Goal: Task Accomplishment & Management: Manage account settings

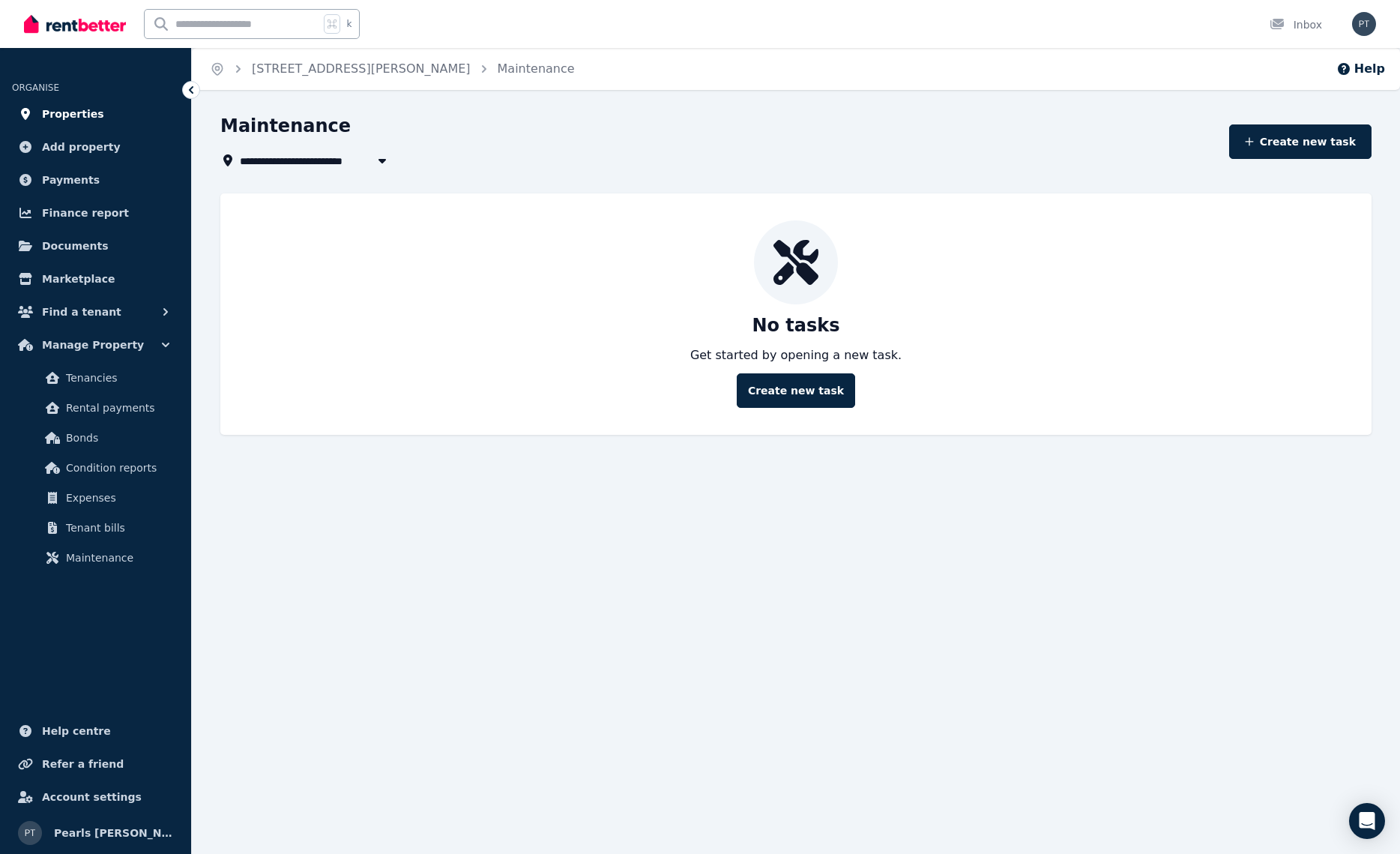
click at [73, 121] on span "Properties" at bounding box center [73, 114] width 62 height 18
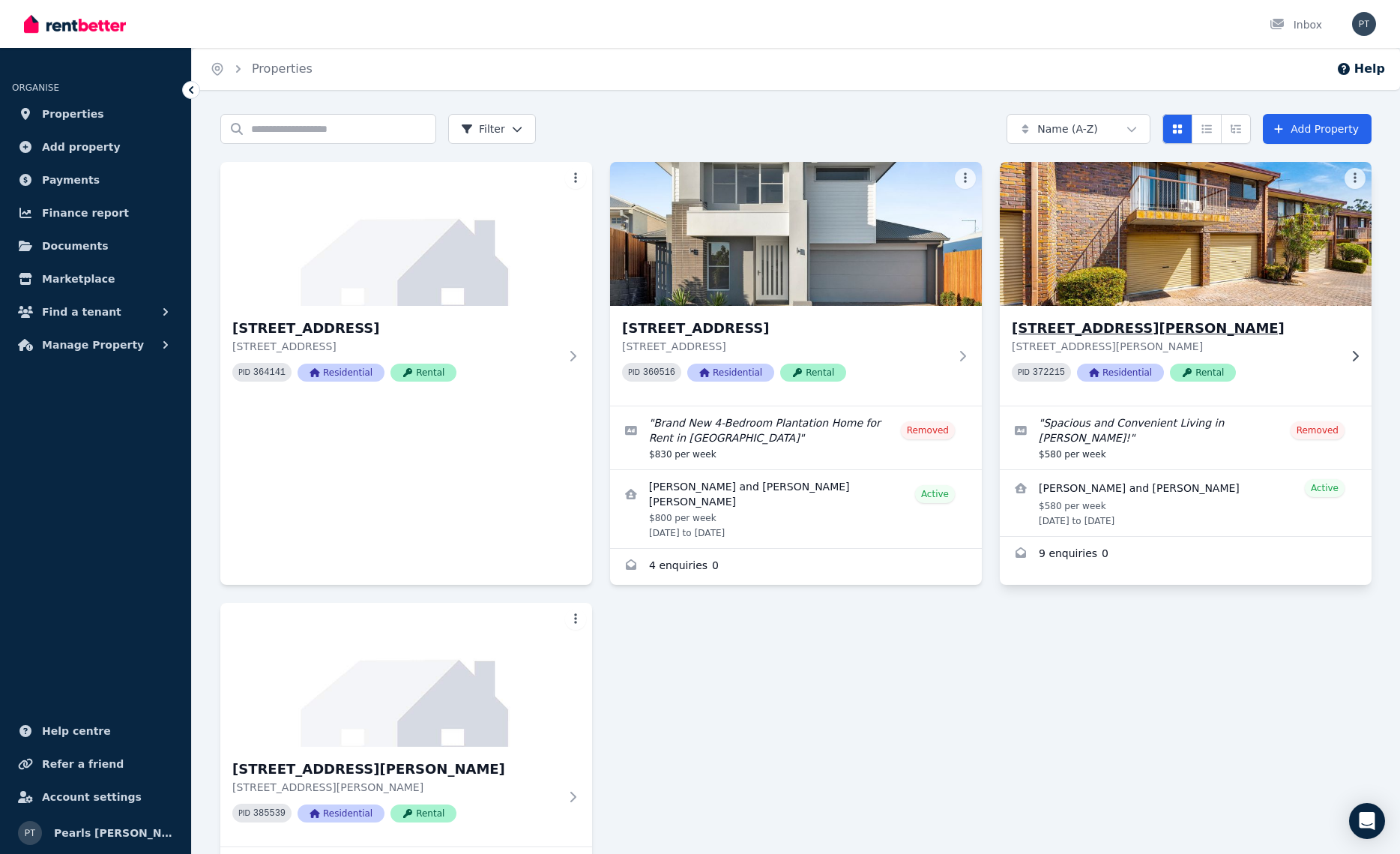
click at [1116, 325] on h3 "[STREET_ADDRESS][PERSON_NAME]" at bounding box center [1175, 328] width 327 height 21
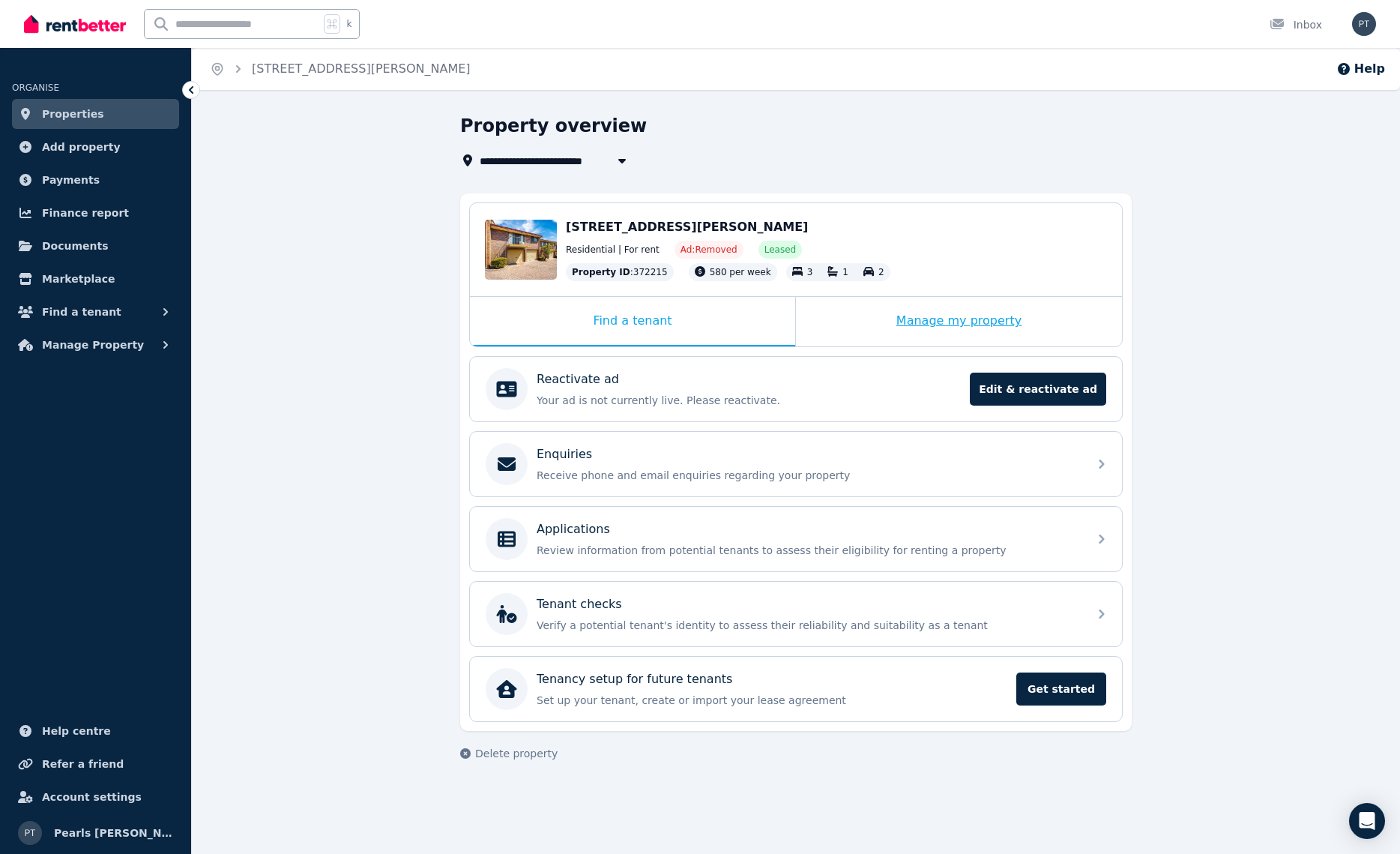
click at [1064, 317] on div "Manage my property" at bounding box center [958, 322] width 326 height 50
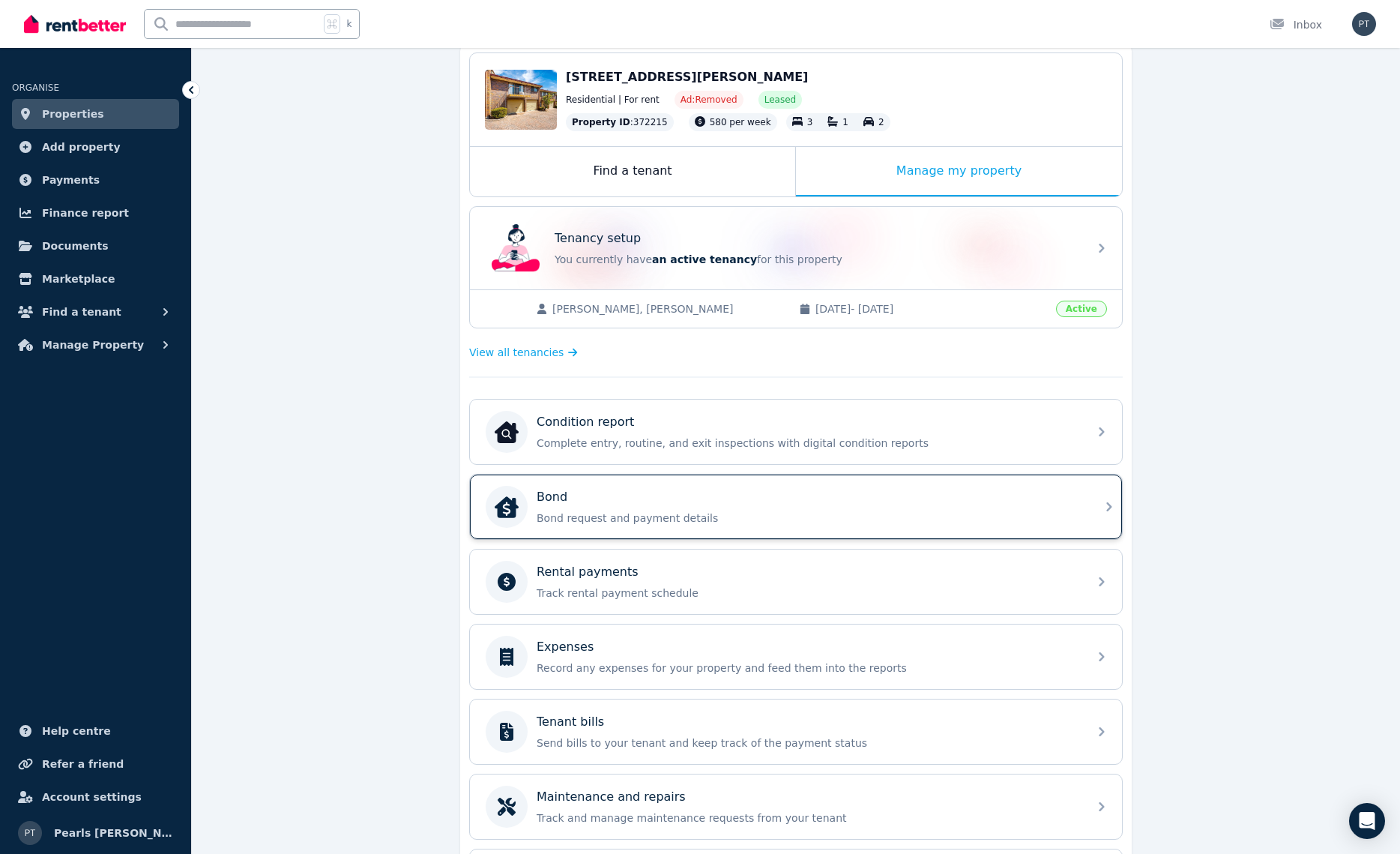
scroll to position [151, 0]
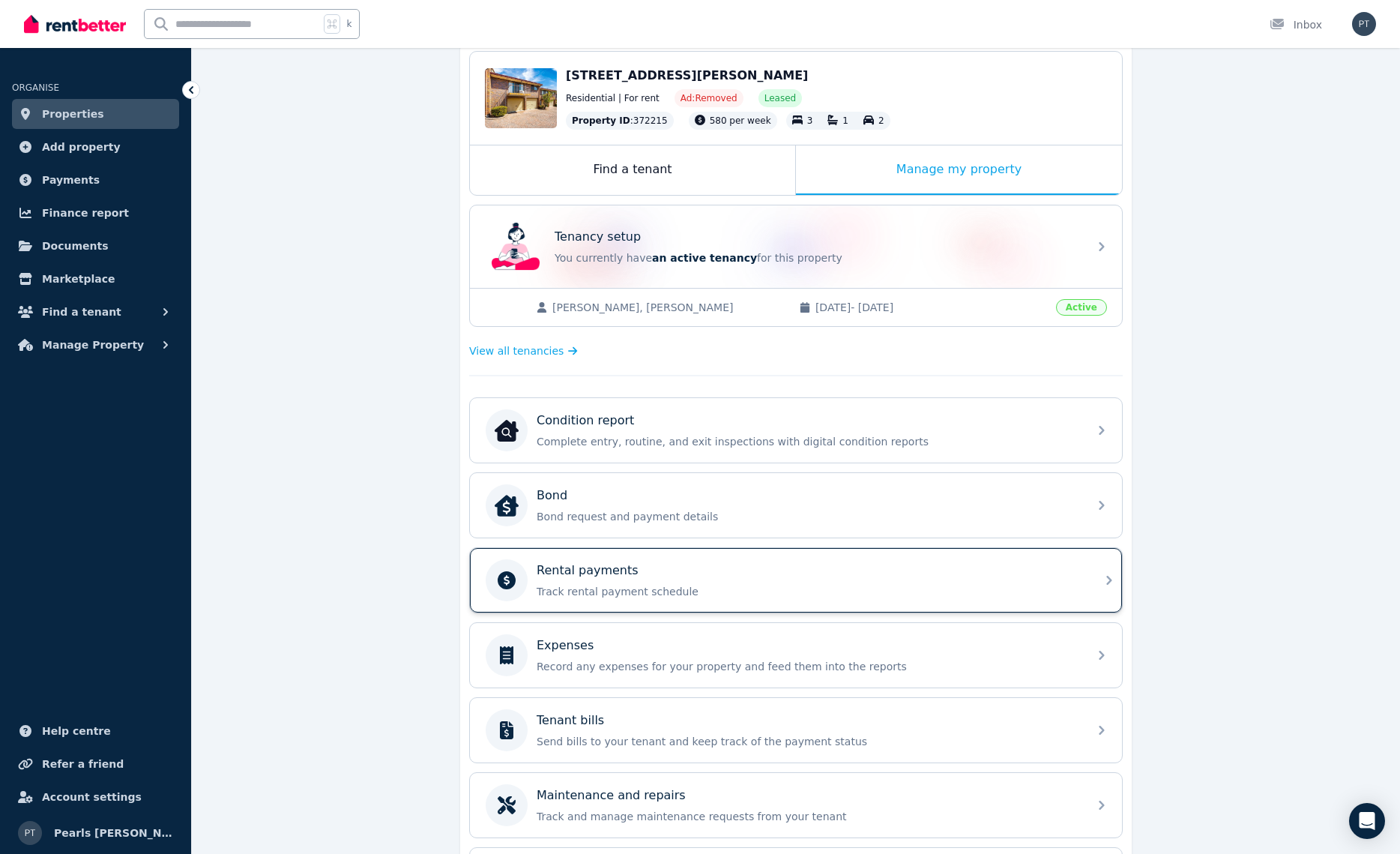
click at [1050, 575] on div "Rental payments" at bounding box center [808, 571] width 543 height 18
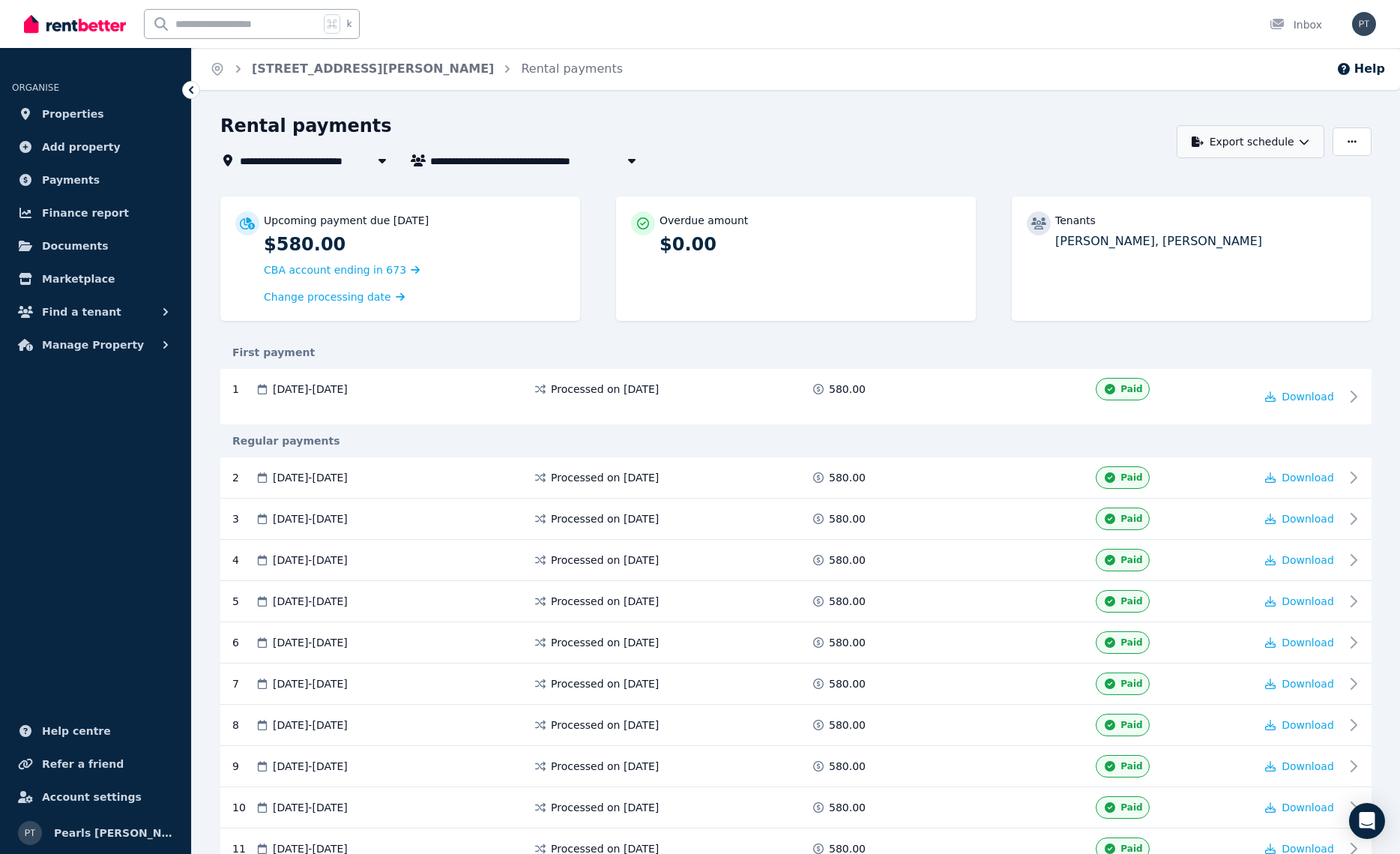
click at [1313, 141] on button "Export schedule" at bounding box center [1250, 142] width 148 height 33
click at [1350, 147] on button "button" at bounding box center [1352, 142] width 39 height 29
click at [1102, 139] on div "Rental payments" at bounding box center [694, 128] width 948 height 29
click at [1316, 139] on button "Export schedule" at bounding box center [1250, 142] width 148 height 33
click at [1282, 177] on div "PDF" at bounding box center [1251, 181] width 127 height 15
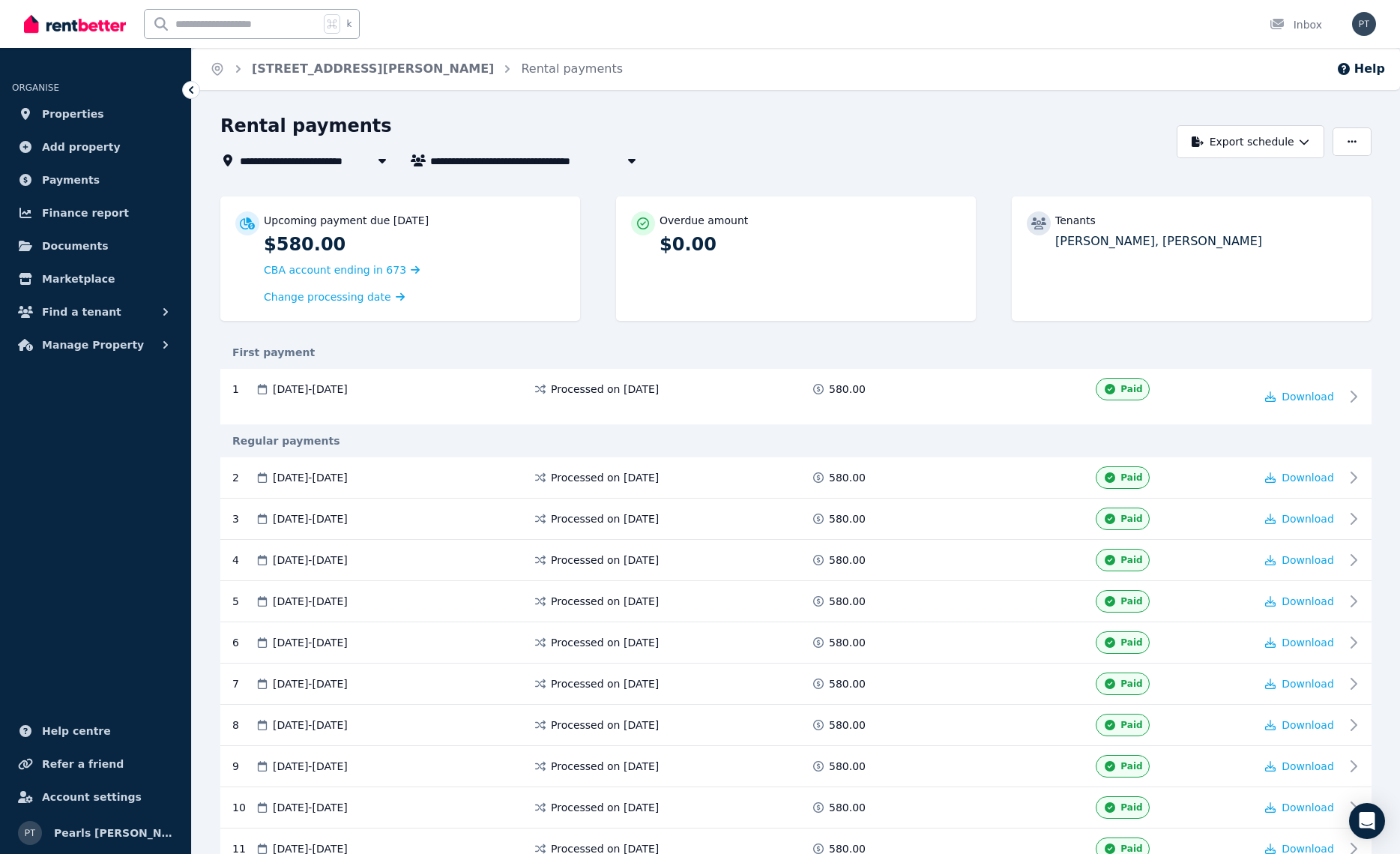
click at [603, 162] on span "[PERSON_NAME] and [PERSON_NAME]" at bounding box center [543, 160] width 228 height 18
drag, startPoint x: 439, startPoint y: 187, endPoint x: 519, endPoint y: 191, distance: 80.1
click at [519, 191] on span "[PERSON_NAME] and [PERSON_NAME]" at bounding box center [528, 189] width 179 height 15
click at [485, 161] on span "[PERSON_NAME] and [PERSON_NAME]" at bounding box center [543, 160] width 228 height 18
click at [595, 167] on span "[PERSON_NAME] and [PERSON_NAME]" at bounding box center [543, 160] width 228 height 18
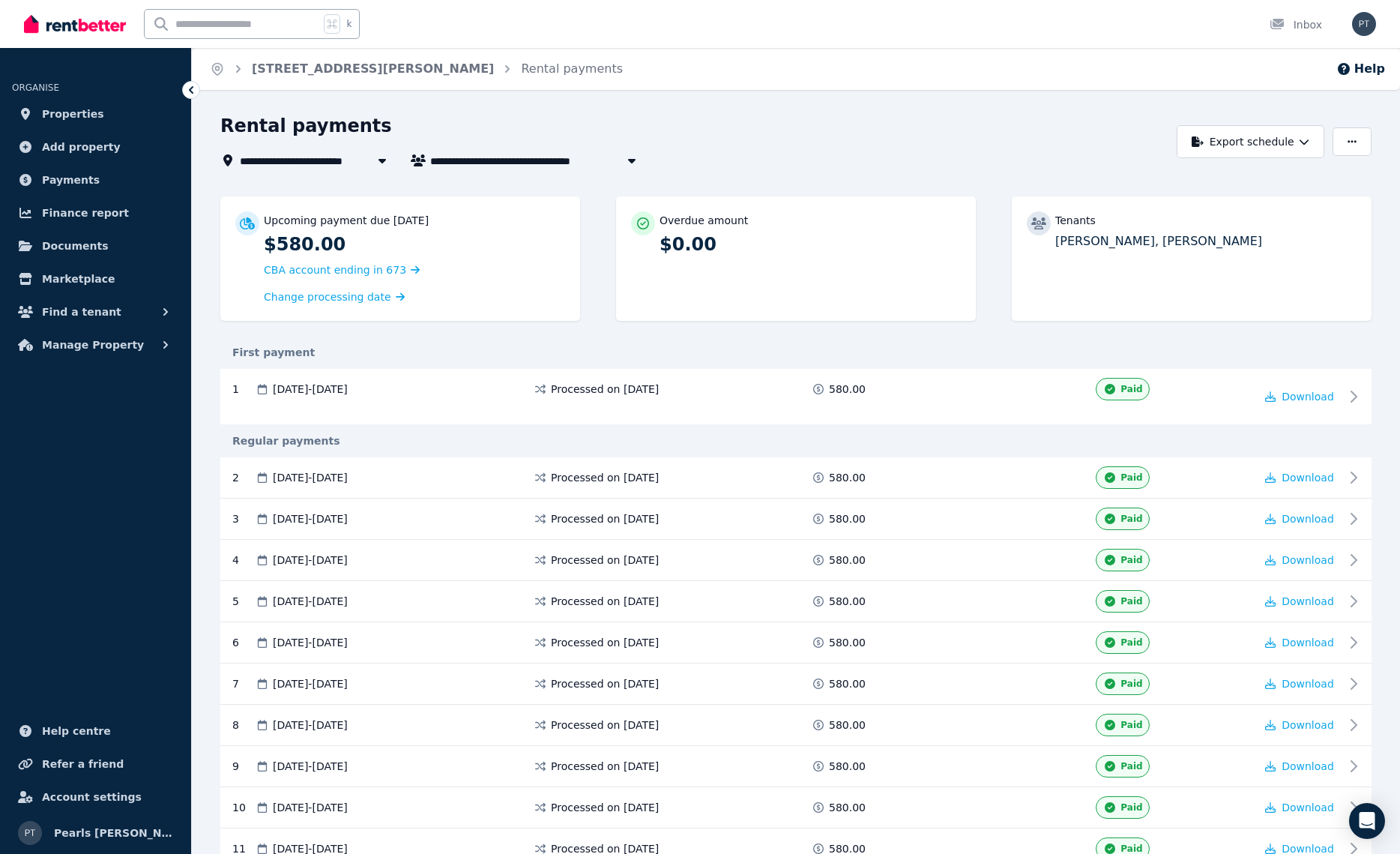
type input "**********"
click at [313, 133] on h1 "Rental payments" at bounding box center [306, 126] width 172 height 24
click at [352, 74] on link "[STREET_ADDRESS][PERSON_NAME]" at bounding box center [373, 69] width 242 height 14
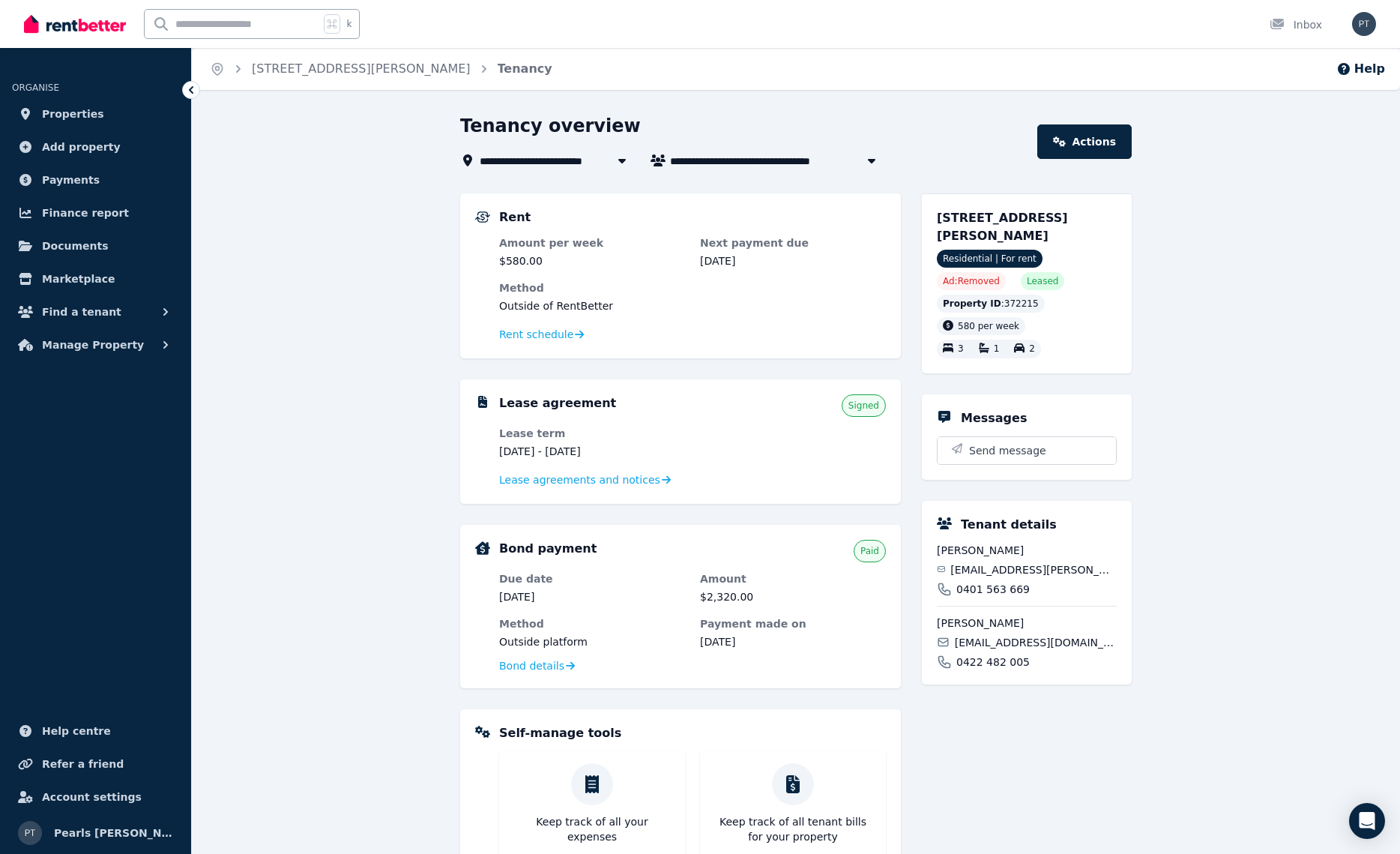
click at [866, 162] on icon "button" at bounding box center [872, 160] width 15 height 12
click at [830, 160] on span "[PERSON_NAME] and [PERSON_NAME]" at bounding box center [784, 160] width 228 height 18
type input "**********"
